Goal: Entertainment & Leisure: Browse casually

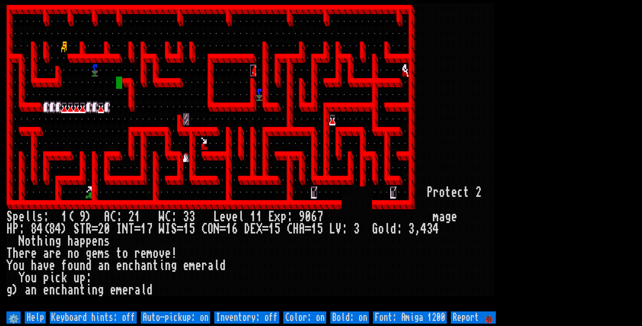
click at [196, 320] on off "Auto-pickup: on" at bounding box center [175, 317] width 69 height 12
type off "Auto-pickup: off"
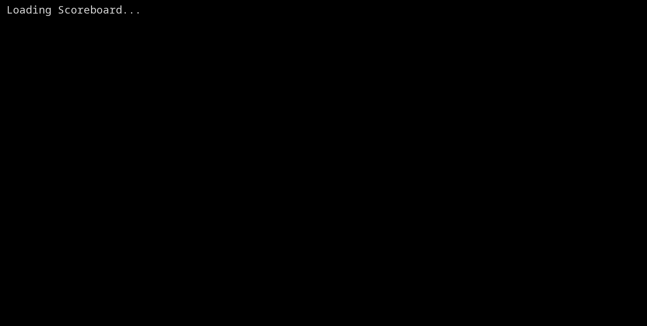
click at [545, 164] on larn at bounding box center [323, 156] width 635 height 306
click at [151, 160] on larn at bounding box center [323, 156] width 635 height 306
